Goal: Transaction & Acquisition: Book appointment/travel/reservation

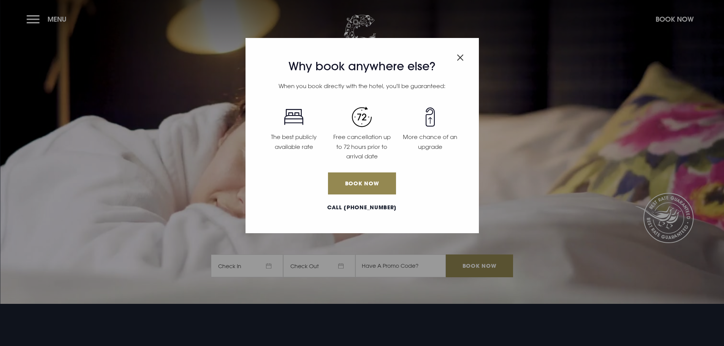
click at [270, 263] on div "Why book anywhere else? When you book directly with the hotel, you'll be guaran…" at bounding box center [362, 173] width 724 height 346
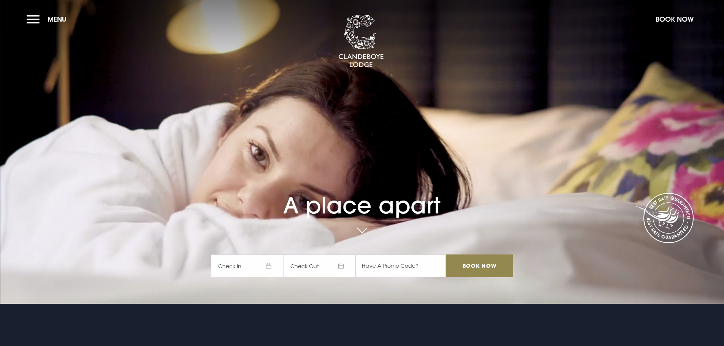
click at [270, 263] on span "Check In" at bounding box center [247, 266] width 72 height 23
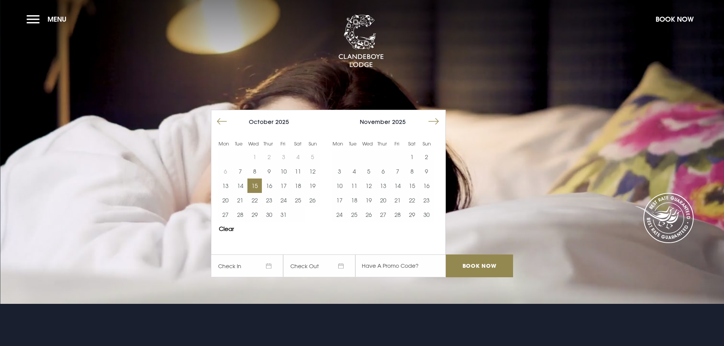
click at [259, 185] on button "15" at bounding box center [254, 186] width 14 height 14
click at [268, 184] on button "16" at bounding box center [269, 186] width 14 height 14
click at [491, 271] on input "Book Now" at bounding box center [479, 266] width 67 height 23
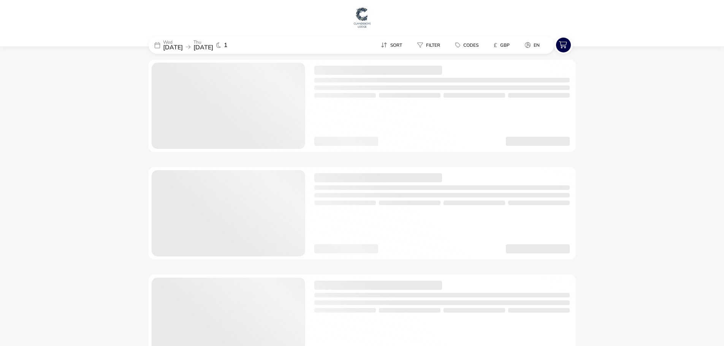
click at [364, 20] on img at bounding box center [362, 17] width 19 height 23
